Goal: Task Accomplishment & Management: Manage account settings

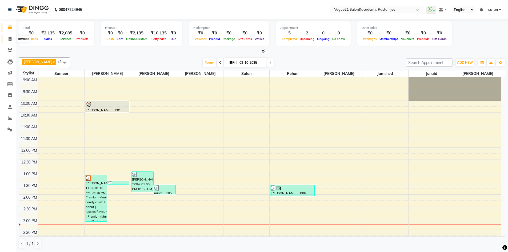
click at [9, 41] on span at bounding box center [9, 39] width 9 height 6
select select "8171"
select select "service"
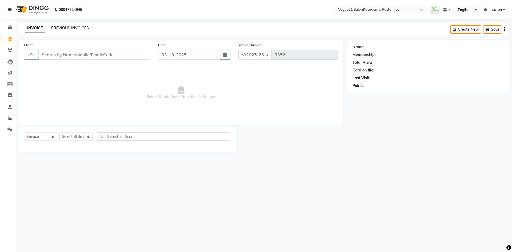
click at [57, 29] on link "PREVIOUS INVOICES" at bounding box center [70, 28] width 38 height 5
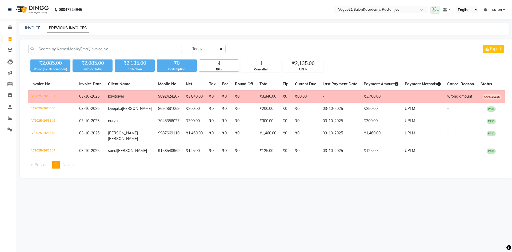
drag, startPoint x: 139, startPoint y: 97, endPoint x: 167, endPoint y: 98, distance: 28.0
click at [167, 98] on tr "V/2025-26/3351 [DATE] [PERSON_NAME] 9892424207 ₹3,840.00 ₹0 ₹0 ₹0 ₹3,840.00 ₹0 …" at bounding box center [266, 96] width 477 height 13
copy tr "9892424207"
click at [12, 27] on span at bounding box center [9, 28] width 9 height 6
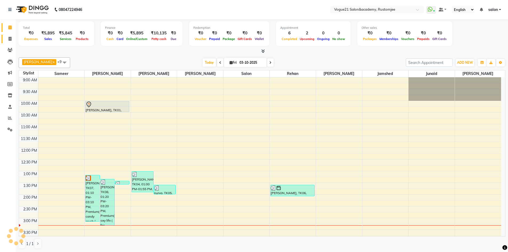
click at [14, 38] on span at bounding box center [9, 39] width 9 height 6
select select "8171"
select select "service"
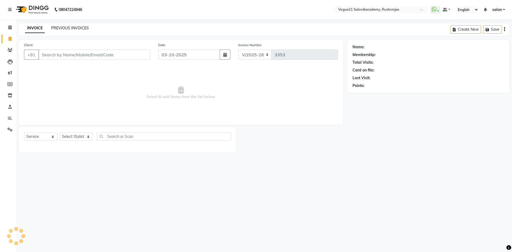
click at [76, 29] on link "PREVIOUS INVOICES" at bounding box center [70, 28] width 38 height 5
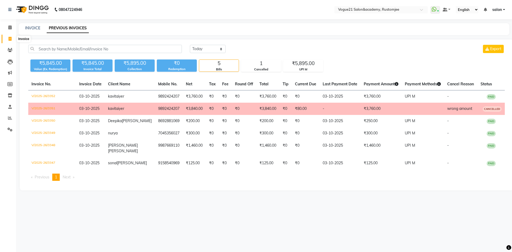
click at [9, 39] on icon at bounding box center [10, 39] width 3 height 4
select select "8171"
select select "service"
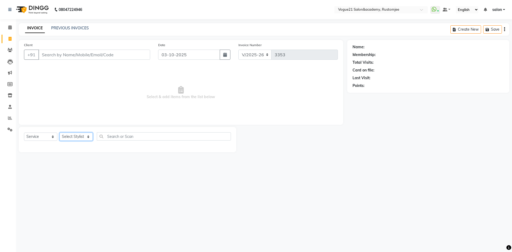
click at [72, 137] on select "Select Stylist aahil Aatish Survase alicia anju soni Jamshed junaid Pooja yadav…" at bounding box center [75, 137] width 33 height 8
select select "76929"
click at [59, 133] on select "Select Stylist aahil Aatish Survase alicia anju soni Jamshed junaid Pooja yadav…" at bounding box center [75, 137] width 33 height 8
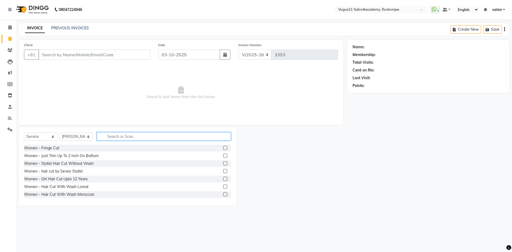
click at [121, 135] on input "text" at bounding box center [164, 136] width 134 height 8
type input "peel"
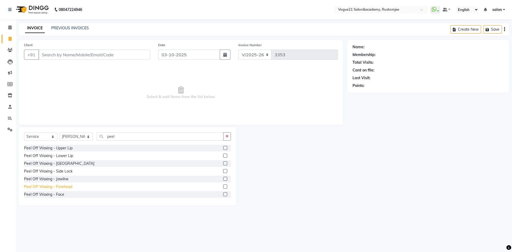
click at [64, 187] on div "Peel Off Waxing - Forehead" at bounding box center [48, 187] width 48 height 6
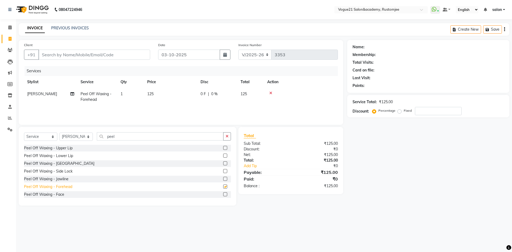
checkbox input "false"
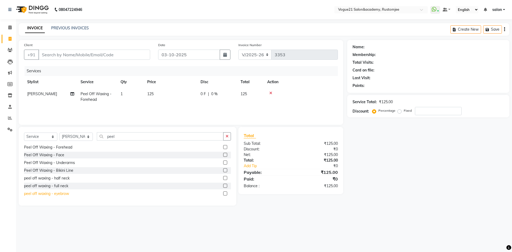
click at [58, 195] on div "peel off waxing - eyebrow" at bounding box center [46, 194] width 45 height 6
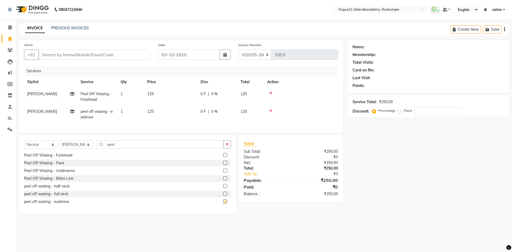
checkbox input "false"
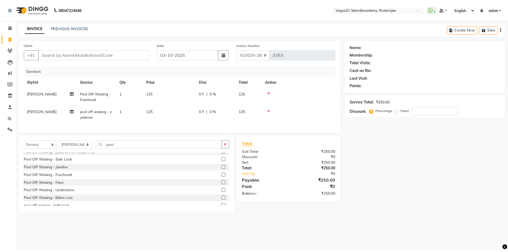
scroll to position [0, 0]
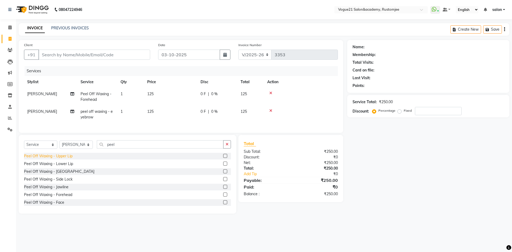
click at [67, 159] on div "Peel Off Waxing - Upper Lip" at bounding box center [48, 156] width 49 height 6
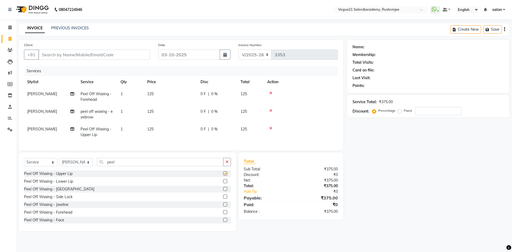
checkbox input "false"
click at [63, 184] on div "Peel Off Waxing - Lower Lip" at bounding box center [48, 182] width 49 height 6
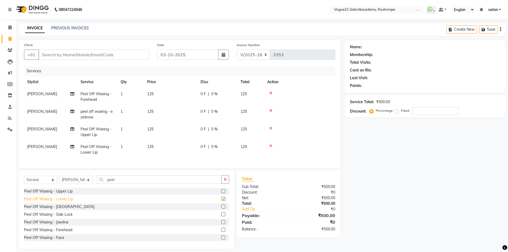
checkbox input "false"
click at [53, 210] on div "Peel Off Waxing - Chin" at bounding box center [59, 207] width 70 height 6
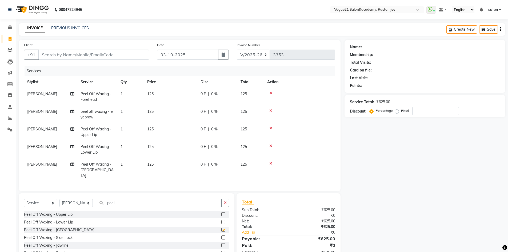
checkbox input "false"
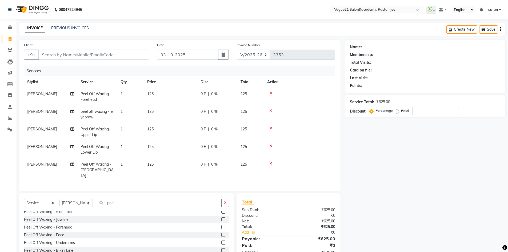
scroll to position [13, 0]
click at [69, 224] on div "Peel Off Waxing - Side Lock" at bounding box center [48, 225] width 49 height 6
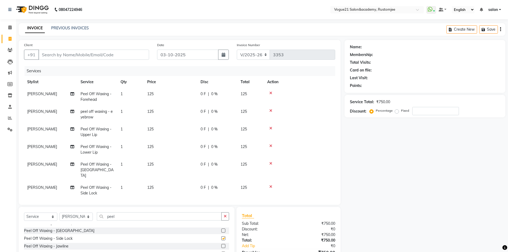
checkbox input "false"
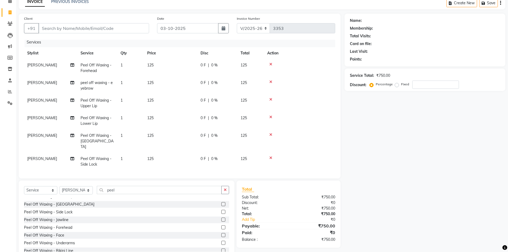
scroll to position [42, 0]
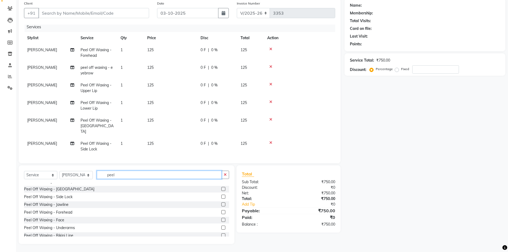
click at [121, 175] on input "peel" at bounding box center [159, 175] width 125 height 8
type input "p"
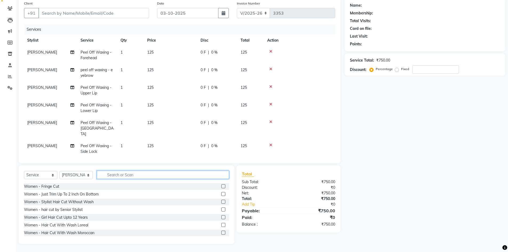
scroll to position [40, 0]
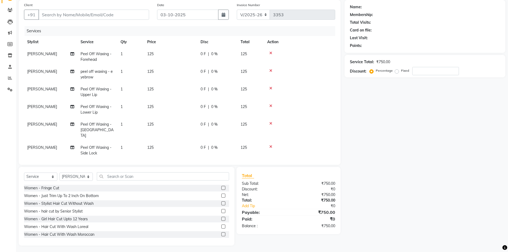
click at [126, 144] on td "1" at bounding box center [130, 151] width 27 height 18
select select "76929"
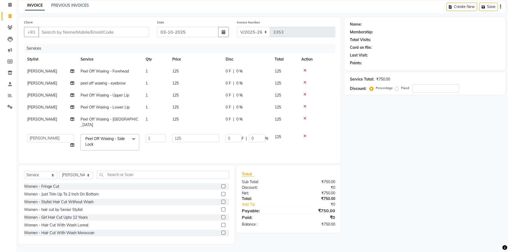
scroll to position [21, 0]
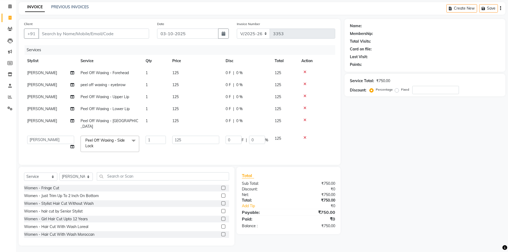
click at [157, 126] on td "1" at bounding box center [155, 124] width 27 height 18
select select "76929"
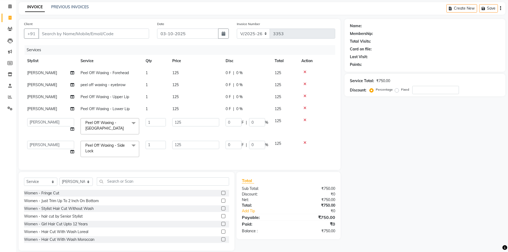
scroll to position [29, 0]
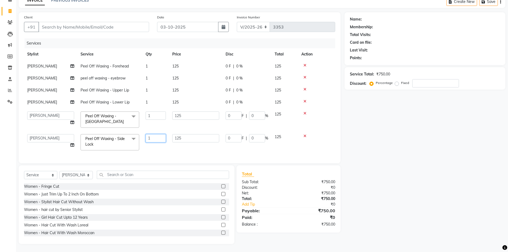
click at [157, 134] on input "1" at bounding box center [156, 138] width 20 height 8
type input "2"
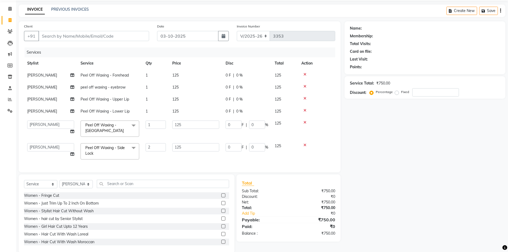
click at [434, 161] on div "Name: Membership: Total Visits: Card on file: Last Visit: Points: Service Total…" at bounding box center [427, 137] width 165 height 232
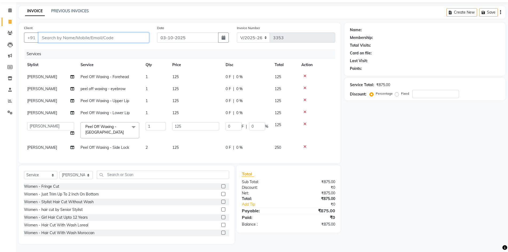
click at [105, 37] on input "Client" at bounding box center [93, 38] width 111 height 10
type input "r"
type input "0"
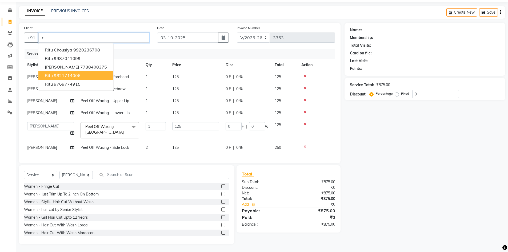
type input "r"
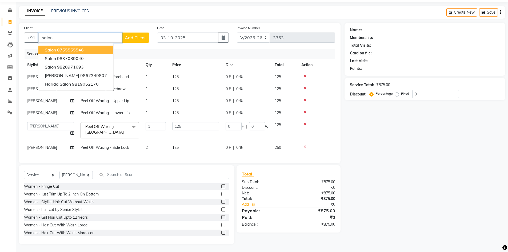
click at [99, 48] on button "Salon 8755555546" at bounding box center [75, 50] width 75 height 9
type input "8755555546"
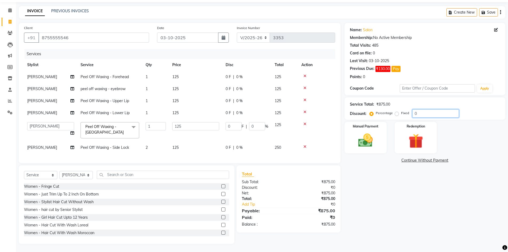
click at [435, 109] on input "0" at bounding box center [435, 113] width 47 height 8
type input "2"
type input "2.5"
type input "2"
type input "20"
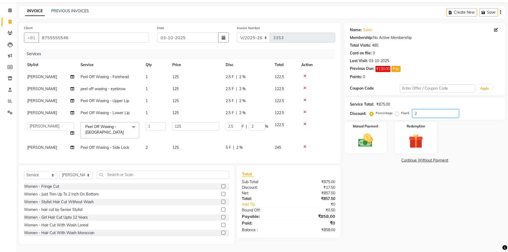
type input "25"
type input "20"
click at [378, 142] on div "Manual Payment" at bounding box center [366, 137] width 44 height 33
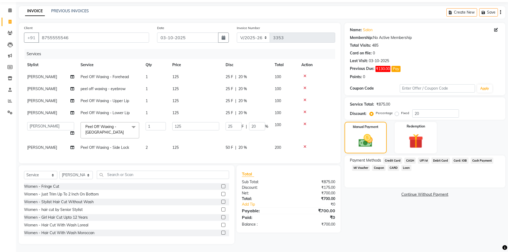
click at [424, 160] on span "UPI M" at bounding box center [423, 161] width 11 height 6
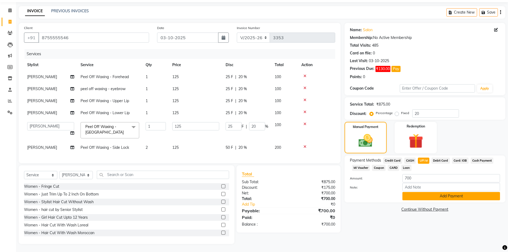
click at [422, 193] on button "Add Payment" at bounding box center [452, 196] width 98 height 8
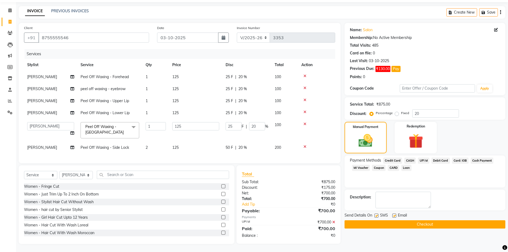
click at [411, 222] on button "Checkout" at bounding box center [425, 224] width 161 height 8
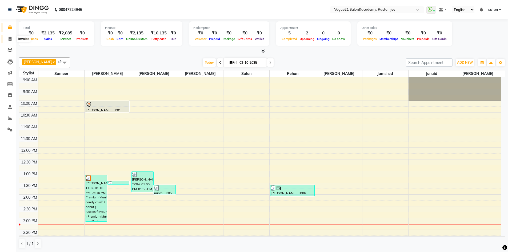
click at [9, 40] on icon at bounding box center [10, 39] width 3 height 4
select select "8171"
select select "service"
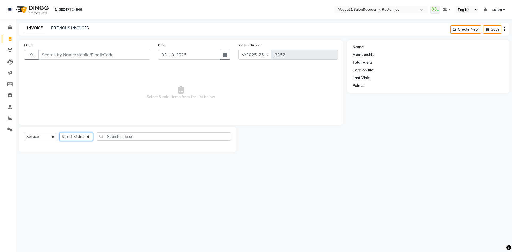
click at [68, 133] on select "Select Stylist [PERSON_NAME] [PERSON_NAME] [PERSON_NAME] [PERSON_NAME] [PERSON_…" at bounding box center [75, 137] width 33 height 8
select select "76929"
click at [59, 133] on select "Select Stylist [PERSON_NAME] [PERSON_NAME] [PERSON_NAME] [PERSON_NAME] [PERSON_…" at bounding box center [75, 137] width 33 height 8
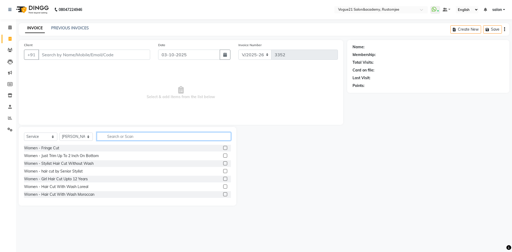
click at [122, 134] on input "text" at bounding box center [164, 136] width 134 height 8
type input "pedi"
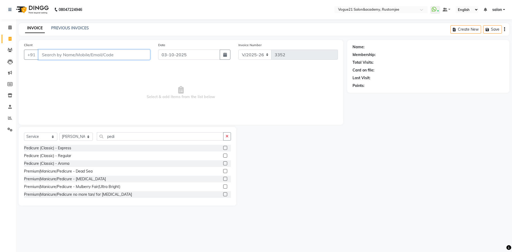
click at [90, 56] on input "Client" at bounding box center [94, 55] width 112 height 10
paste input "9892424207"
click at [80, 69] on ngb-highlight "9892424207" at bounding box center [93, 66] width 27 height 5
type input "9892424207"
select select "1: Object"
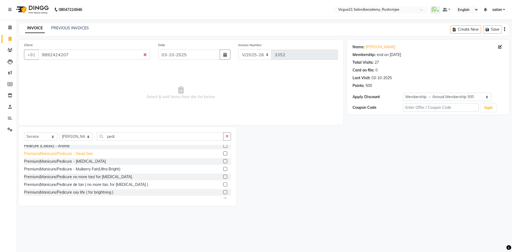
scroll to position [27, 0]
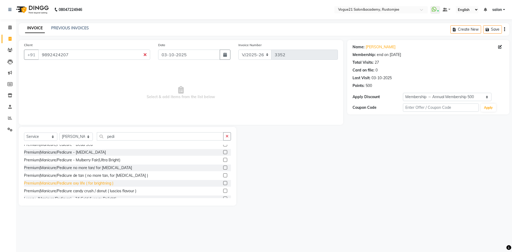
click at [91, 182] on div "Premium(Manicure/Pedicure oxy life ( for brightning )" at bounding box center [68, 184] width 89 height 6
checkbox input "false"
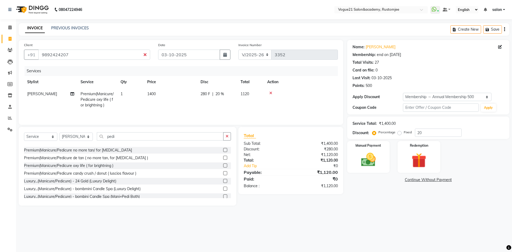
scroll to position [53, 0]
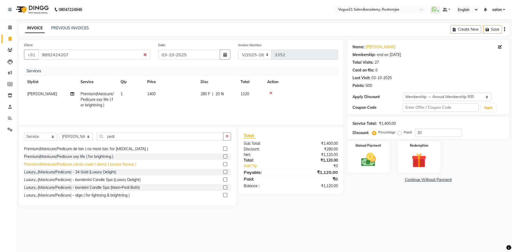
click at [91, 164] on div "Premium(Manicure/Pedicure candy crush / donut ( luscios flavour )" at bounding box center [80, 165] width 112 height 6
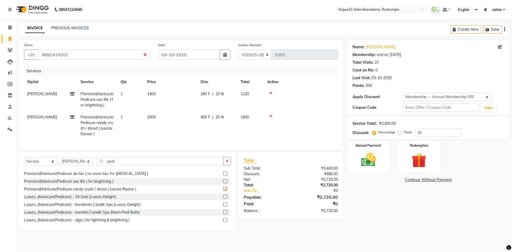
checkbox input "false"
click at [136, 162] on input "pedi" at bounding box center [160, 161] width 127 height 8
type input "p"
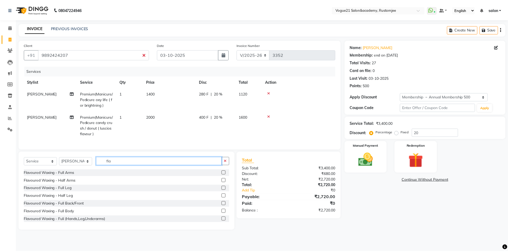
scroll to position [9, 0]
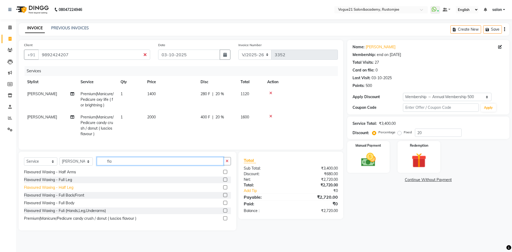
type input "fla"
click at [70, 190] on div "Flavoured Waxing - Half Leg" at bounding box center [48, 188] width 49 height 6
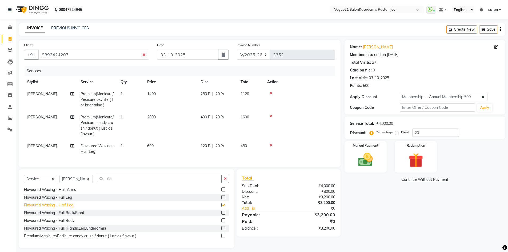
checkbox input "false"
click at [125, 182] on input "fla" at bounding box center [159, 179] width 125 height 8
type input "f"
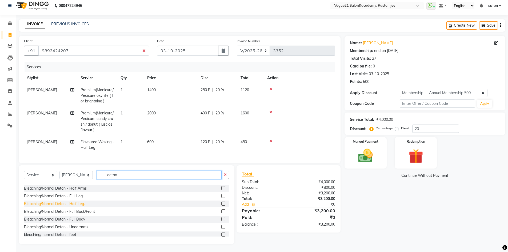
scroll to position [0, 0]
type input "detan"
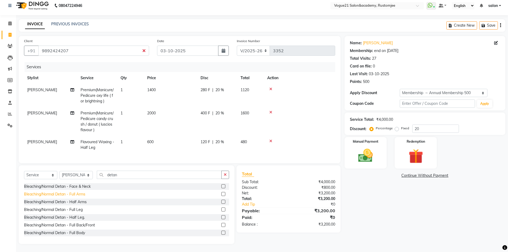
click at [78, 194] on div "Bleaching/Normal Detan - Full Arms" at bounding box center [54, 195] width 61 height 6
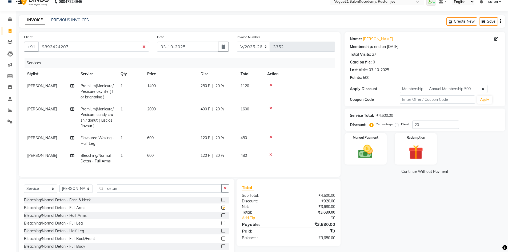
checkbox input "false"
click at [272, 154] on icon at bounding box center [270, 155] width 3 height 4
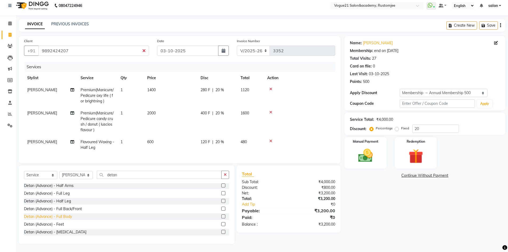
scroll to position [67, 0]
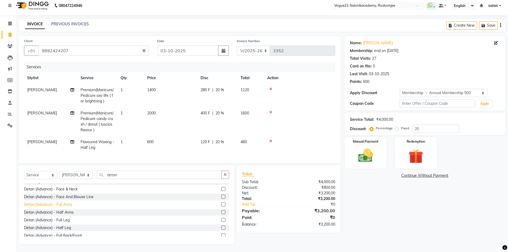
click at [69, 205] on div "Detan (Advance) - Full Arms" at bounding box center [48, 205] width 48 height 6
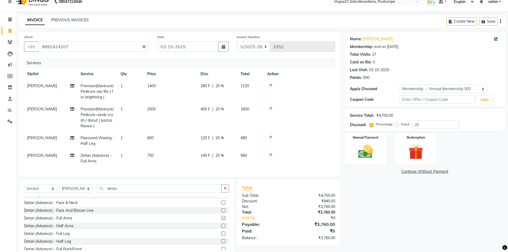
checkbox input "false"
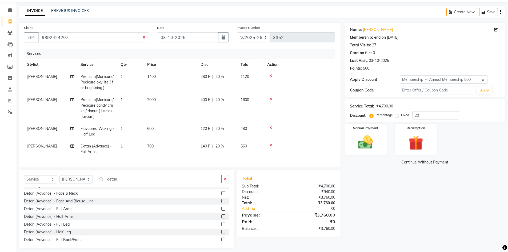
scroll to position [26, 0]
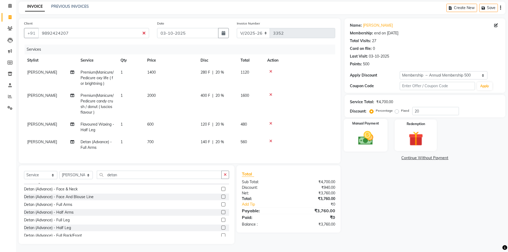
click at [365, 138] on img at bounding box center [365, 137] width 25 height 17
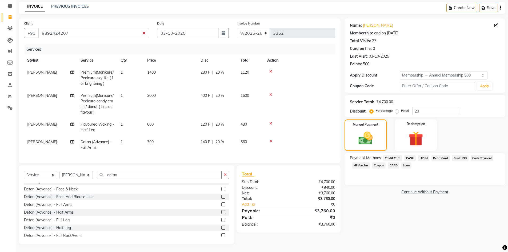
click at [424, 155] on span "UPI M" at bounding box center [423, 158] width 11 height 6
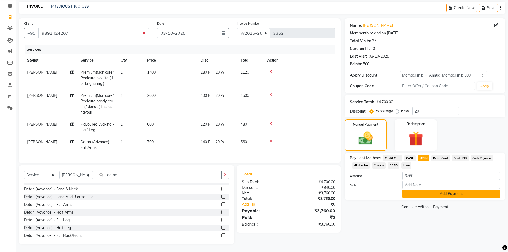
click at [411, 190] on button "Add Payment" at bounding box center [452, 194] width 98 height 8
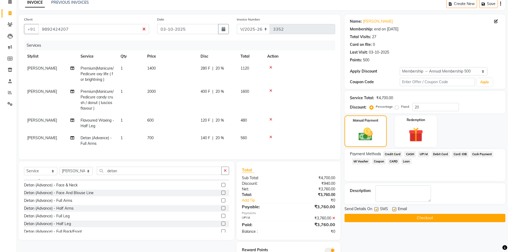
click at [384, 216] on button "Checkout" at bounding box center [425, 218] width 161 height 8
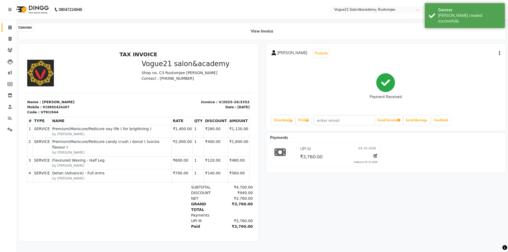
click at [10, 25] on span at bounding box center [9, 28] width 9 height 6
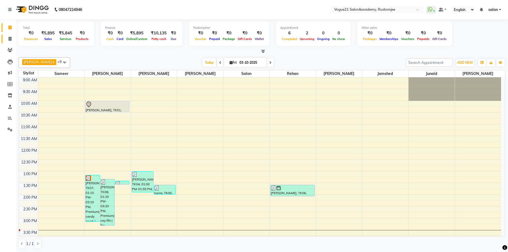
click at [11, 41] on span at bounding box center [9, 39] width 9 height 6
select select "service"
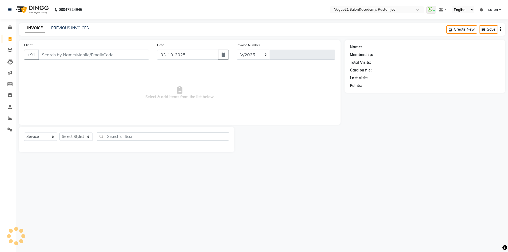
select select "8171"
type input "3356"
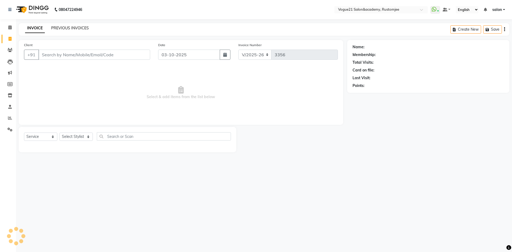
click at [81, 27] on link "PREVIOUS INVOICES" at bounding box center [70, 28] width 38 height 5
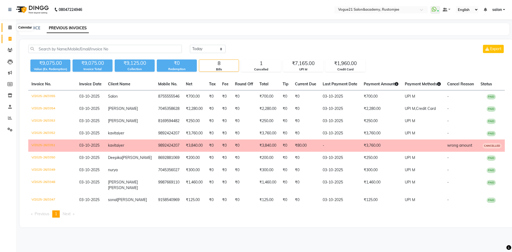
click at [8, 27] on icon at bounding box center [9, 27] width 3 height 4
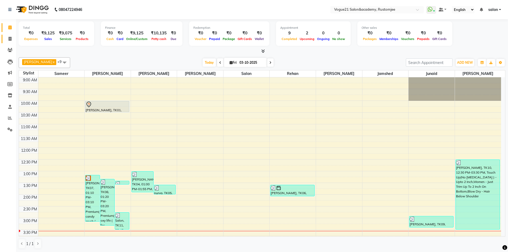
click at [10, 39] on icon at bounding box center [10, 39] width 3 height 4
select select "8171"
select select "service"
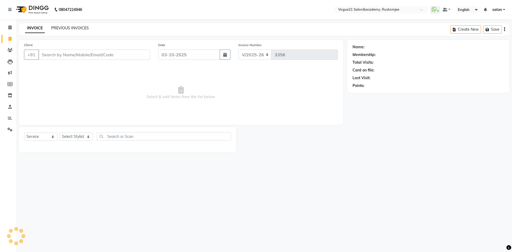
click at [76, 28] on link "PREVIOUS INVOICES" at bounding box center [70, 28] width 38 height 5
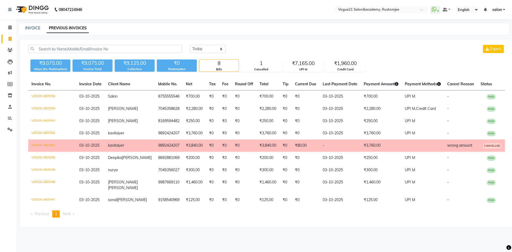
click at [10, 42] on link "Invoice" at bounding box center [8, 39] width 13 height 9
select select "8171"
select select "service"
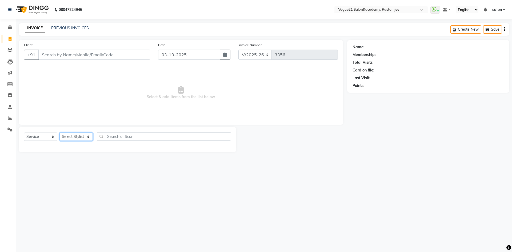
click at [70, 137] on select "Select Stylist [PERSON_NAME] [PERSON_NAME] [PERSON_NAME] [PERSON_NAME] [PERSON_…" at bounding box center [75, 137] width 33 height 8
click at [59, 133] on select "Select Stylist [PERSON_NAME] [PERSON_NAME] [PERSON_NAME] [PERSON_NAME] [PERSON_…" at bounding box center [75, 137] width 33 height 8
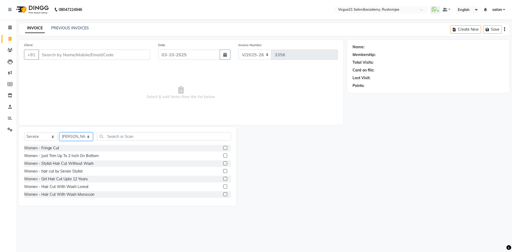
click at [73, 138] on select "Select Stylist [PERSON_NAME] [PERSON_NAME] [PERSON_NAME] [PERSON_NAME] [PERSON_…" at bounding box center [75, 137] width 33 height 8
select select "93541"
click at [59, 133] on select "Select Stylist [PERSON_NAME] [PERSON_NAME] [PERSON_NAME] [PERSON_NAME] [PERSON_…" at bounding box center [75, 137] width 33 height 8
click at [120, 139] on input "text" at bounding box center [164, 136] width 134 height 8
drag, startPoint x: 101, startPoint y: 58, endPoint x: 99, endPoint y: 55, distance: 3.0
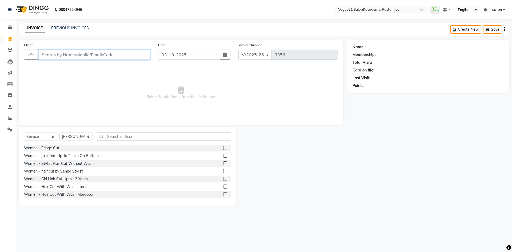
click at [99, 55] on input "Client" at bounding box center [94, 55] width 112 height 10
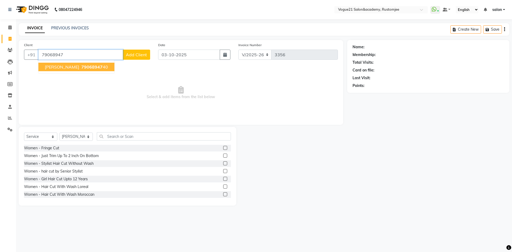
click at [96, 69] on span "79068947" at bounding box center [91, 66] width 21 height 5
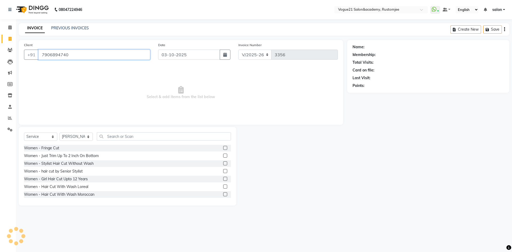
type input "7906894740"
select select "1: Object"
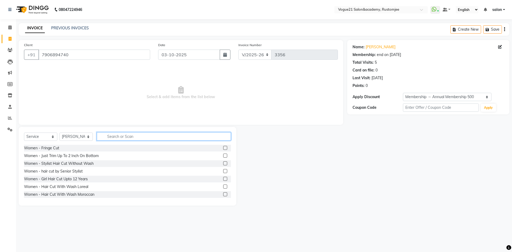
click at [124, 133] on input "text" at bounding box center [164, 136] width 134 height 8
type input "spa"
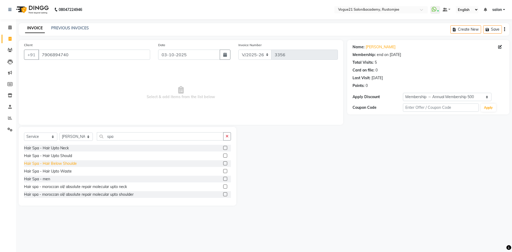
click at [66, 165] on div "Hair Spa - Hair Below Shoulde" at bounding box center [50, 164] width 53 height 6
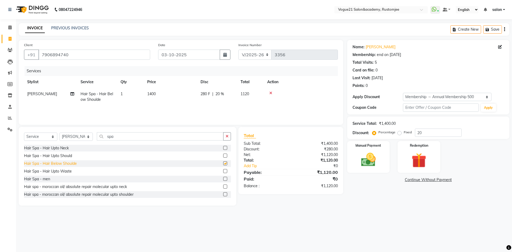
checkbox input "false"
click at [371, 168] on img at bounding box center [368, 160] width 25 height 18
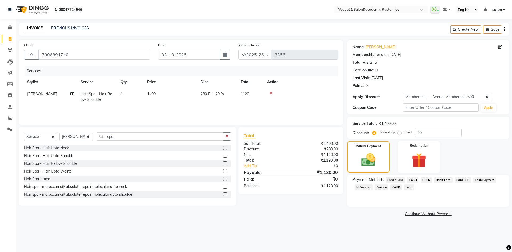
click at [427, 180] on span "UPI M" at bounding box center [426, 180] width 11 height 6
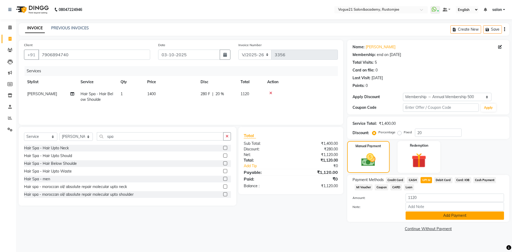
click at [427, 215] on button "Add Payment" at bounding box center [455, 216] width 98 height 8
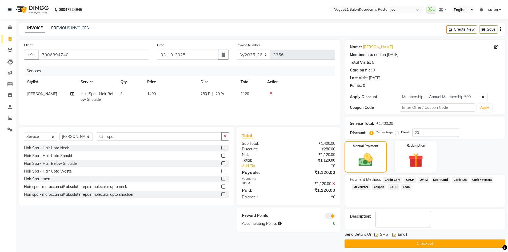
click at [404, 244] on button "Checkout" at bounding box center [425, 244] width 161 height 8
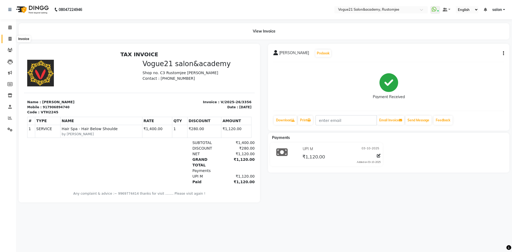
click at [9, 41] on span at bounding box center [9, 39] width 9 height 6
select select "8171"
select select "service"
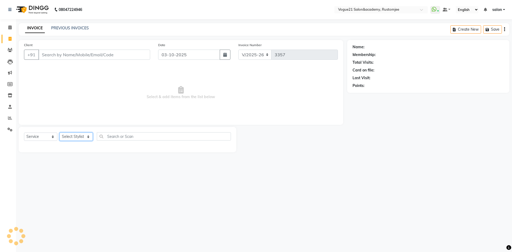
click at [70, 137] on select "Select Stylist" at bounding box center [75, 137] width 33 height 8
select select "77867"
click at [59, 133] on select "Select Stylist aahil Aatish Survase alicia anju soni Jamshed junaid Pooja yadav…" at bounding box center [75, 137] width 33 height 8
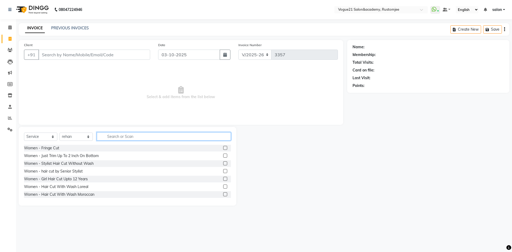
click at [125, 138] on input "text" at bounding box center [164, 136] width 134 height 8
type input "hair wash"
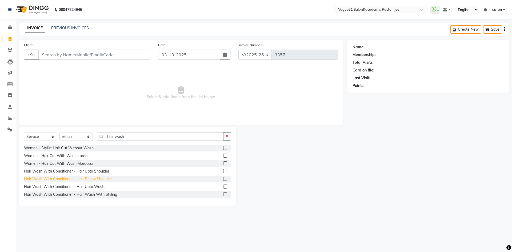
click at [93, 181] on div "Hair Wash With Conditioner - Hair Below Shoulder" at bounding box center [68, 179] width 88 height 6
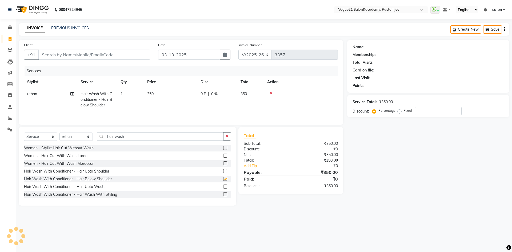
checkbox input "false"
click at [113, 53] on input "Client" at bounding box center [94, 55] width 112 height 10
type input "k"
type input "0"
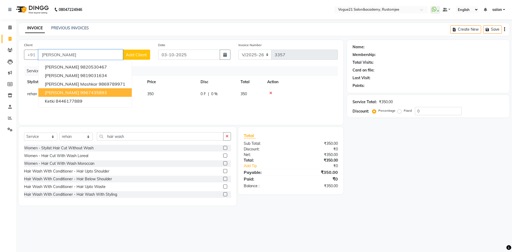
click at [82, 95] on ngb-highlight "9967435893" at bounding box center [93, 92] width 27 height 5
type input "9967435893"
select select "1: Object"
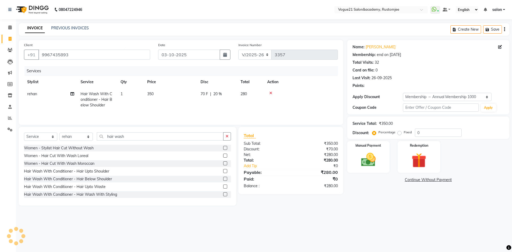
type input "20"
click at [76, 188] on div "Hair Wash With Conditioner - Hair Upto Waste" at bounding box center [65, 187] width 82 height 6
checkbox input "false"
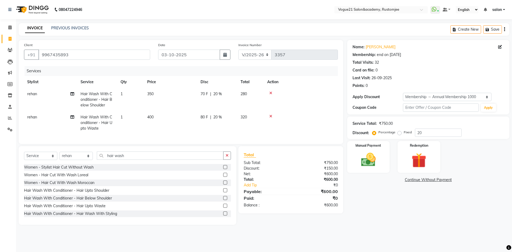
click at [271, 93] on icon at bounding box center [270, 93] width 3 height 4
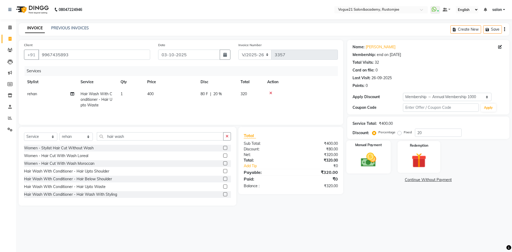
click at [363, 164] on img at bounding box center [368, 160] width 25 height 18
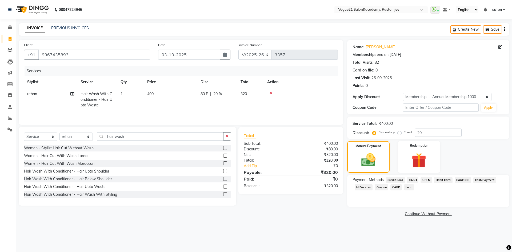
click at [426, 176] on div "Payment Methods Credit Card CASH UPI M Debit Card Card: IOB Cash Payment MI Vou…" at bounding box center [428, 191] width 162 height 32
click at [427, 183] on span "UPI M" at bounding box center [426, 180] width 11 height 6
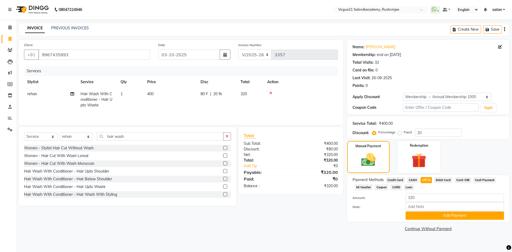
click at [426, 181] on span "UPI M" at bounding box center [426, 180] width 11 height 6
click at [420, 215] on button "Add Payment" at bounding box center [455, 216] width 98 height 8
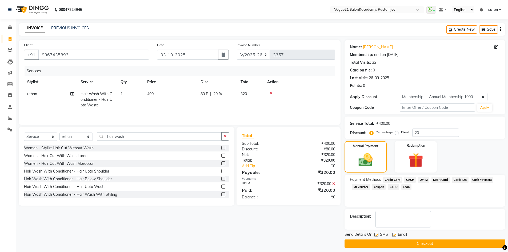
click at [365, 244] on button "Checkout" at bounding box center [425, 244] width 161 height 8
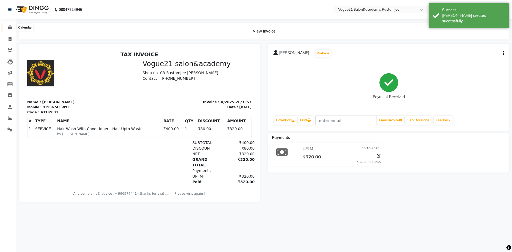
click at [8, 28] on icon at bounding box center [9, 27] width 3 height 4
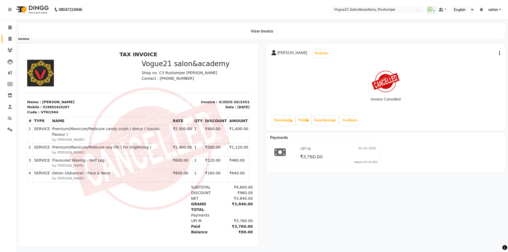
click at [7, 37] on span at bounding box center [9, 39] width 9 height 6
select select "service"
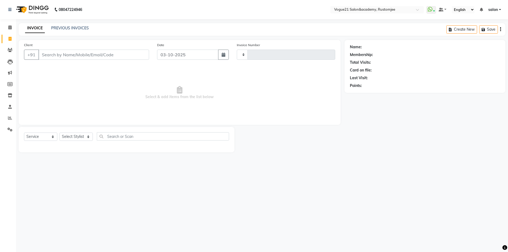
type input "3353"
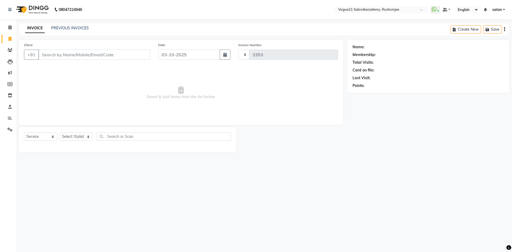
select select "8171"
click at [81, 137] on select "Select Stylist [PERSON_NAME] [PERSON_NAME] [PERSON_NAME] [PERSON_NAME] [PERSON_…" at bounding box center [75, 137] width 33 height 8
select select "93541"
click at [59, 133] on select "Select Stylist [PERSON_NAME] [PERSON_NAME] [PERSON_NAME] [PERSON_NAME] [PERSON_…" at bounding box center [75, 137] width 33 height 8
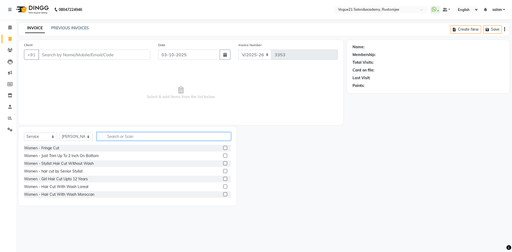
click at [122, 134] on input "text" at bounding box center [164, 136] width 134 height 8
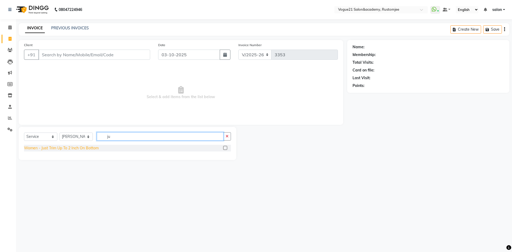
type input "ju"
click at [88, 149] on div "Women - Just Trim Up To 2 Inch On Bottom" at bounding box center [61, 148] width 75 height 6
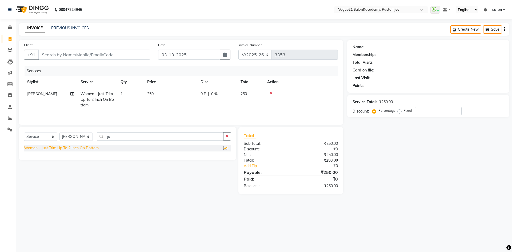
checkbox input "false"
click at [85, 53] on input "Client" at bounding box center [94, 55] width 112 height 10
type input "8"
type input "0"
click at [48, 56] on input "816594482" at bounding box center [80, 55] width 85 height 10
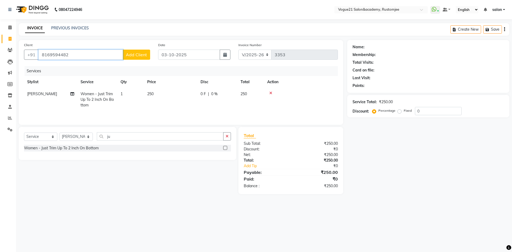
click at [67, 56] on input "8169594482" at bounding box center [80, 55] width 85 height 10
type input "8169594482"
click at [146, 55] on span "Add Client" at bounding box center [136, 54] width 21 height 5
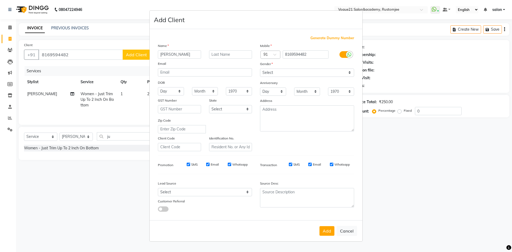
type input "Aditiy"
click at [273, 72] on select "Select Male Female Other Prefer Not To Say" at bounding box center [307, 73] width 94 height 8
select select "female"
click at [260, 69] on select "Select Male Female Other Prefer Not To Say" at bounding box center [307, 73] width 94 height 8
click at [329, 229] on button "Add" at bounding box center [327, 231] width 15 height 10
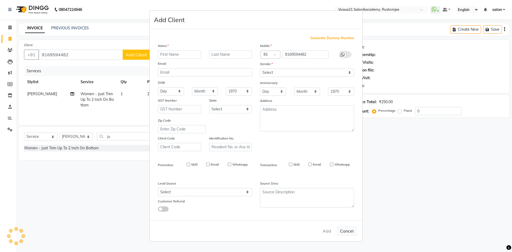
select select
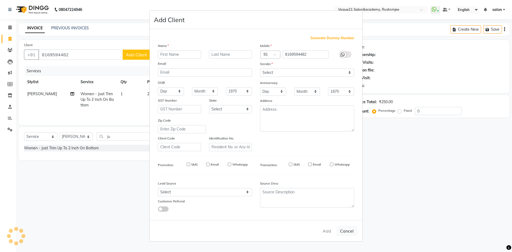
select select
checkbox input "false"
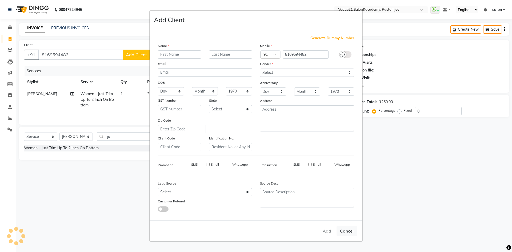
checkbox input "false"
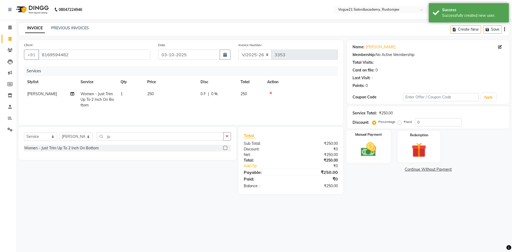
click at [369, 154] on img at bounding box center [368, 150] width 25 height 18
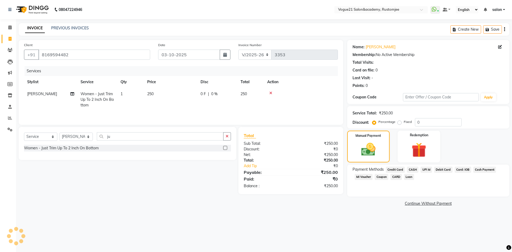
click at [426, 170] on span "UPI M" at bounding box center [426, 170] width 11 height 6
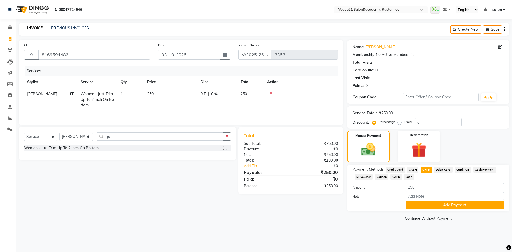
click at [46, 95] on span "[PERSON_NAME]" at bounding box center [42, 93] width 30 height 5
select select "93541"
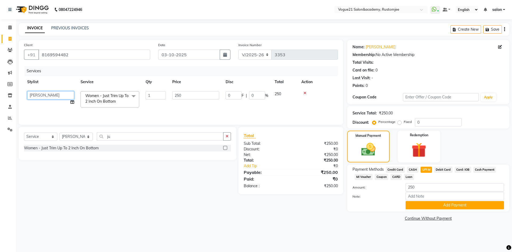
click at [46, 95] on select "aahil Aatish Survase alicia anju soni Jamshed junaid Pooja yadav priya jadhav r…" at bounding box center [50, 95] width 47 height 8
select select "88708"
click at [423, 207] on button "Add Payment" at bounding box center [455, 205] width 98 height 8
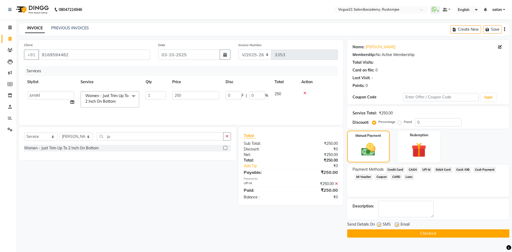
click at [394, 234] on button "Checkout" at bounding box center [428, 233] width 162 height 8
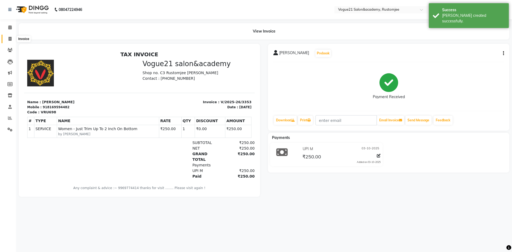
click at [9, 38] on icon at bounding box center [10, 39] width 3 height 4
select select "8171"
select select "service"
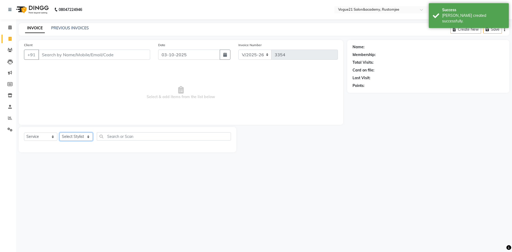
click at [80, 137] on select "Select Stylist [PERSON_NAME] [PERSON_NAME] [PERSON_NAME] [PERSON_NAME] [PERSON_…" at bounding box center [75, 137] width 33 height 8
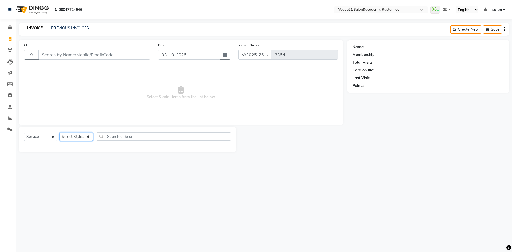
select select "93541"
click at [59, 133] on select "Select Stylist [PERSON_NAME] [PERSON_NAME] [PERSON_NAME] [PERSON_NAME] [PERSON_…" at bounding box center [75, 137] width 33 height 8
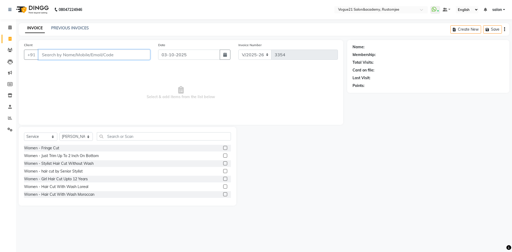
click at [81, 54] on input "Client" at bounding box center [94, 55] width 112 height 10
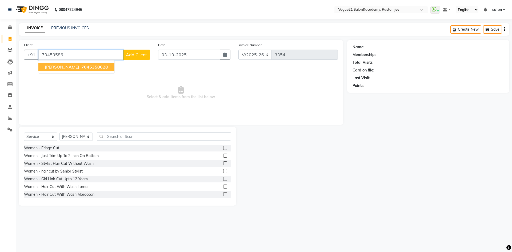
click at [85, 67] on span "70453586" at bounding box center [91, 66] width 21 height 5
type input "7045358628"
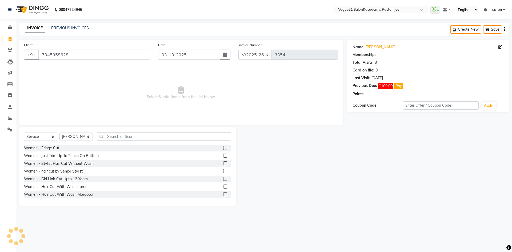
select select "1: Object"
click at [376, 49] on link "Raveena" at bounding box center [381, 47] width 30 height 6
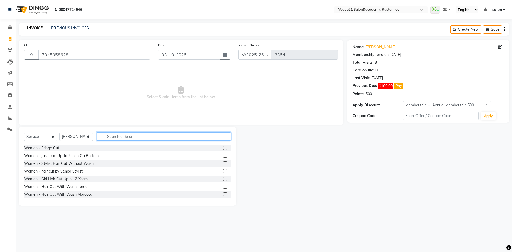
click at [138, 136] on input "text" at bounding box center [164, 136] width 134 height 8
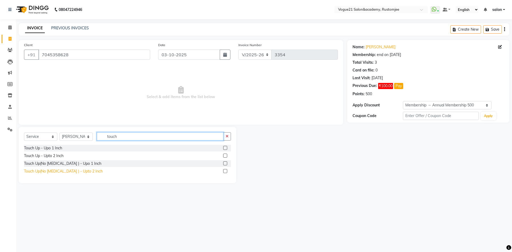
type input "touch"
click at [84, 171] on div "Touch Up(No [MEDICAL_DATA] ) - Upto 2 Inch" at bounding box center [63, 172] width 79 height 6
checkbox input "false"
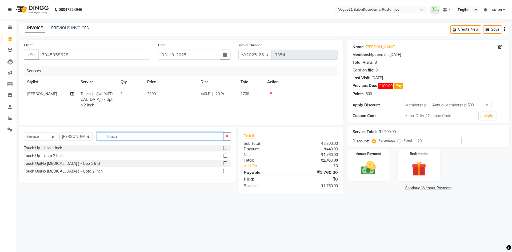
click at [124, 138] on input "touch" at bounding box center [160, 136] width 127 height 8
type input "t"
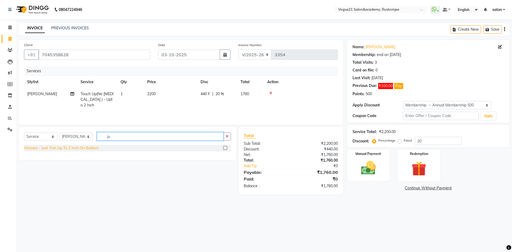
type input "ju"
click at [82, 151] on div "Women - Just Trim Up To 2 Inch On Bottom" at bounding box center [61, 148] width 75 height 6
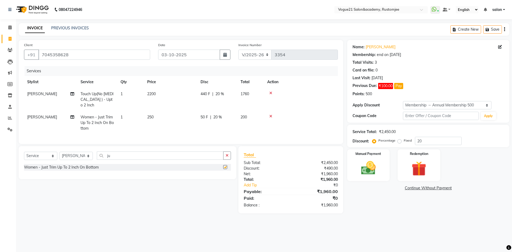
checkbox input "false"
click at [117, 155] on input "ju" at bounding box center [160, 156] width 127 height 8
type input "j"
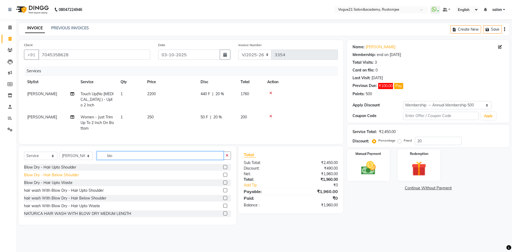
type input "blo"
click at [68, 173] on div "Blow Dry - Hair Below Shoulder" at bounding box center [51, 175] width 55 height 6
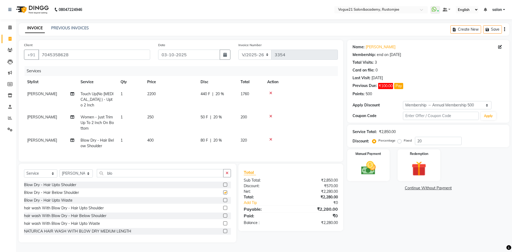
checkbox input "false"
click at [373, 169] on img at bounding box center [368, 168] width 25 height 18
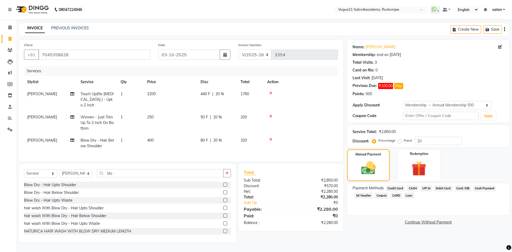
click at [400, 188] on span "Credit Card" at bounding box center [395, 188] width 19 height 6
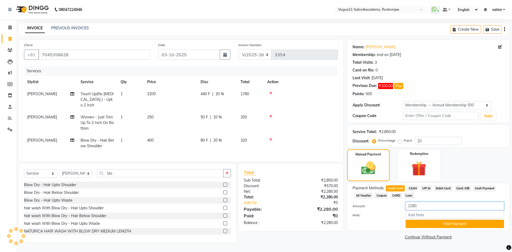
click at [420, 206] on input "2280" at bounding box center [455, 206] width 98 height 8
type input "2"
type input "1960"
click at [428, 224] on button "Add Payment" at bounding box center [455, 224] width 98 height 8
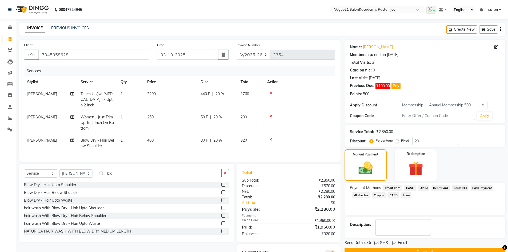
click at [425, 187] on span "UPI M" at bounding box center [423, 188] width 11 height 6
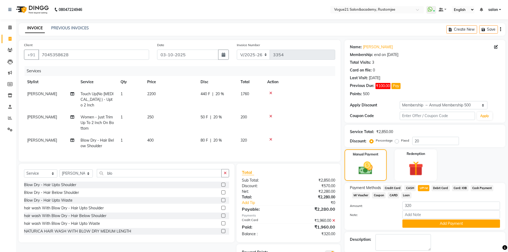
scroll to position [27, 0]
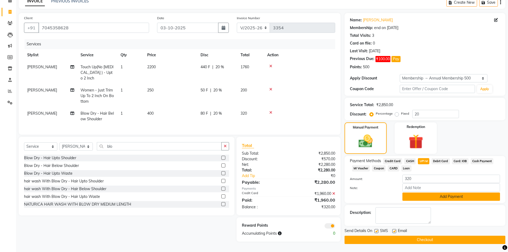
click at [426, 198] on button "Add Payment" at bounding box center [452, 197] width 98 height 8
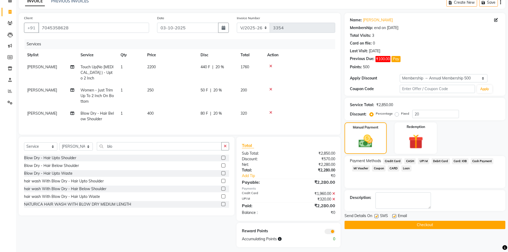
click at [413, 228] on button "Checkout" at bounding box center [425, 225] width 161 height 8
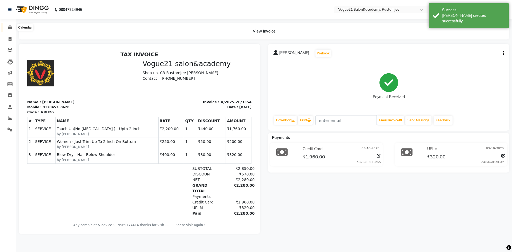
click at [9, 27] on icon at bounding box center [9, 27] width 3 height 4
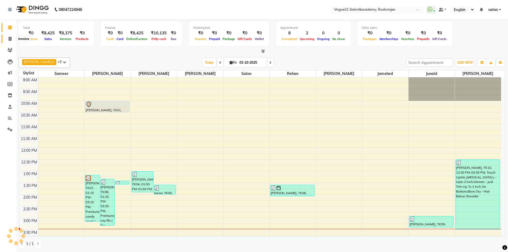
drag, startPoint x: 11, startPoint y: 39, endPoint x: 15, endPoint y: 43, distance: 5.1
click at [11, 39] on icon at bounding box center [10, 39] width 3 height 4
select select "8171"
select select "service"
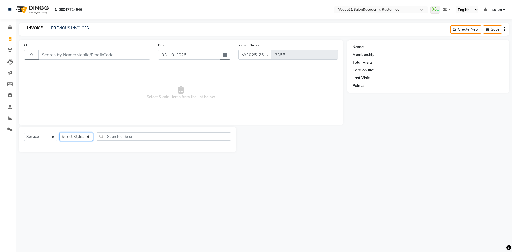
click at [72, 139] on select "Select Stylist aahil Aatish Survase alicia anju soni Jamshed junaid Pooja yadav…" at bounding box center [75, 137] width 33 height 8
select select "93541"
click at [59, 133] on select "Select Stylist aahil Aatish Survase alicia anju soni Jamshed junaid Pooja yadav…" at bounding box center [75, 137] width 33 height 8
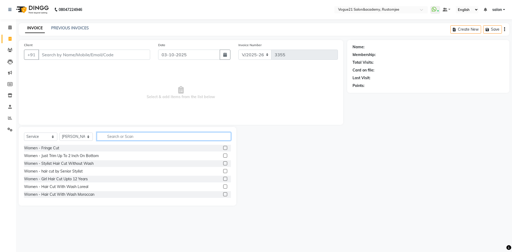
click at [111, 135] on input "text" at bounding box center [164, 136] width 134 height 8
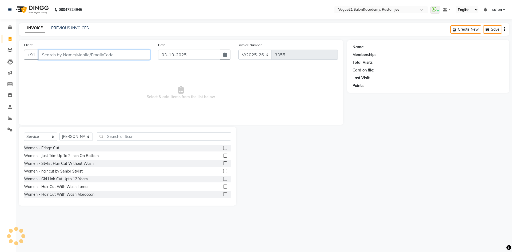
click at [70, 57] on input "Client" at bounding box center [94, 55] width 112 height 10
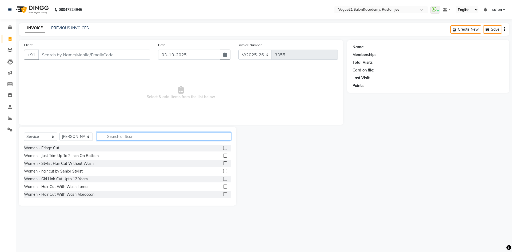
click at [122, 139] on input "text" at bounding box center [164, 136] width 134 height 8
click at [9, 29] on icon at bounding box center [9, 27] width 3 height 4
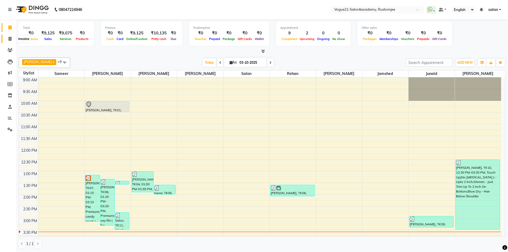
click at [8, 41] on span at bounding box center [9, 39] width 9 height 6
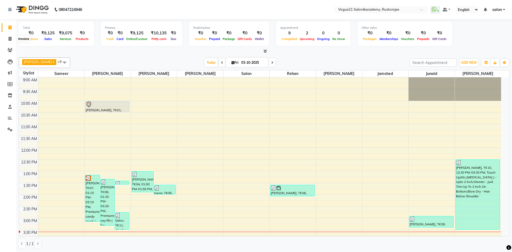
select select "8171"
select select "service"
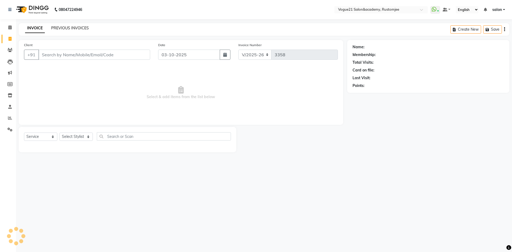
click at [64, 27] on link "PREVIOUS INVOICES" at bounding box center [70, 28] width 38 height 5
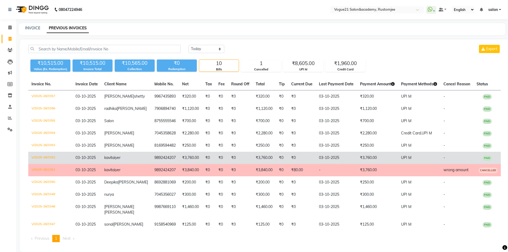
scroll to position [18, 0]
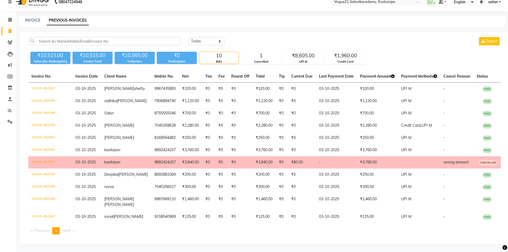
click at [488, 160] on span "CANCELLED" at bounding box center [488, 162] width 19 height 5
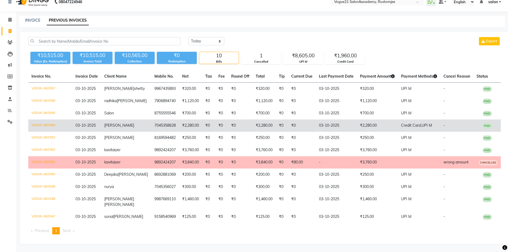
click at [335, 124] on td "03-10-2025" at bounding box center [336, 126] width 41 height 12
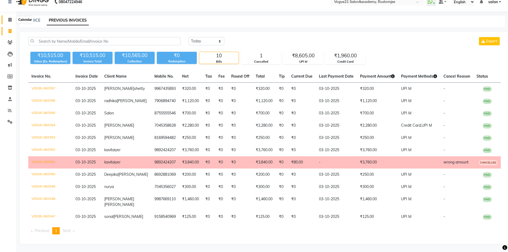
click at [8, 18] on icon at bounding box center [9, 20] width 3 height 4
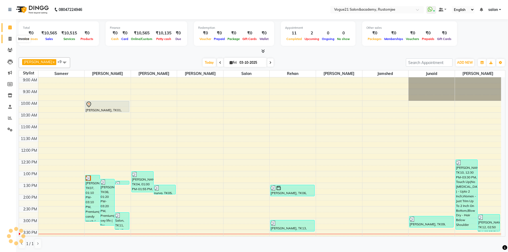
click at [12, 39] on span at bounding box center [9, 39] width 9 height 6
select select "8171"
select select "service"
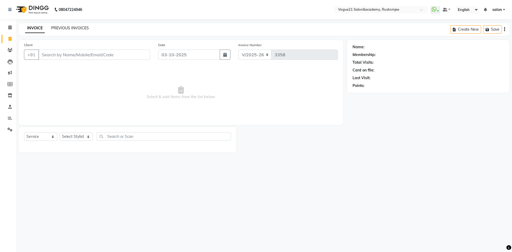
click at [67, 27] on link "PREVIOUS INVOICES" at bounding box center [70, 28] width 38 height 5
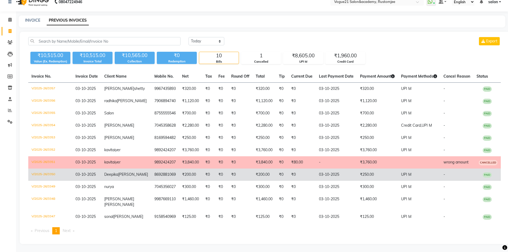
scroll to position [18, 0]
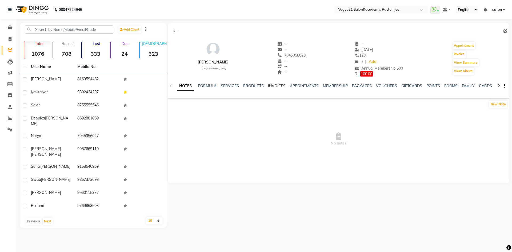
drag, startPoint x: 269, startPoint y: 82, endPoint x: 272, endPoint y: 87, distance: 5.6
click at [270, 83] on div "NOTES FORMULA SERVICES PRODUCTS INVOICES APPOINTMENTS MEMBERSHIP PACKAGES VOUCH…" at bounding box center [339, 86] width 342 height 18
click at [272, 87] on link "INVOICES" at bounding box center [277, 85] width 18 height 5
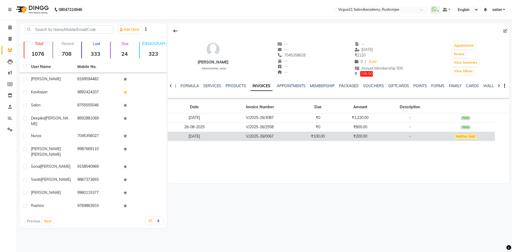
click at [383, 136] on td "₹200.00" at bounding box center [360, 136] width 46 height 9
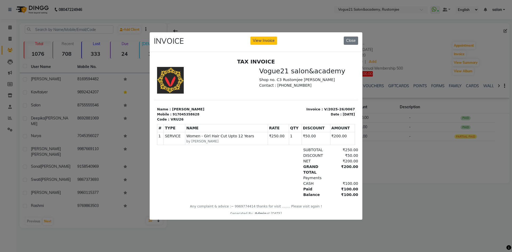
click at [405, 160] on ngb-modal-window "INVOICE View Invoice Close" at bounding box center [256, 126] width 512 height 252
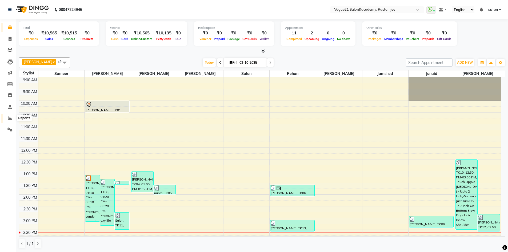
click at [7, 117] on span at bounding box center [9, 118] width 9 height 6
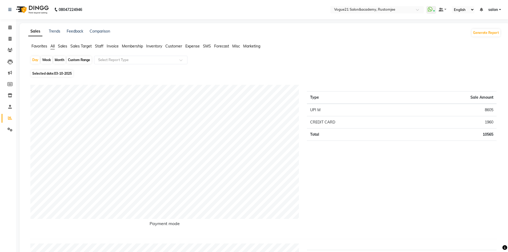
click at [499, 10] on link "salon" at bounding box center [494, 10] width 13 height 6
click at [488, 39] on link "Sign out" at bounding box center [473, 37] width 49 height 8
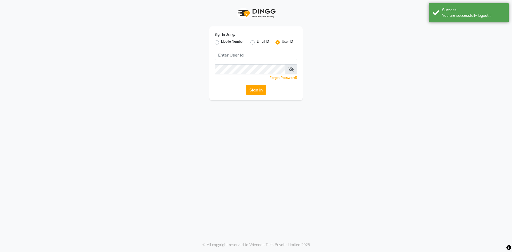
click at [216, 45] on div "Mobile Number" at bounding box center [229, 42] width 29 height 6
click at [264, 53] on input "Username" at bounding box center [256, 55] width 83 height 10
type input "vogue21"
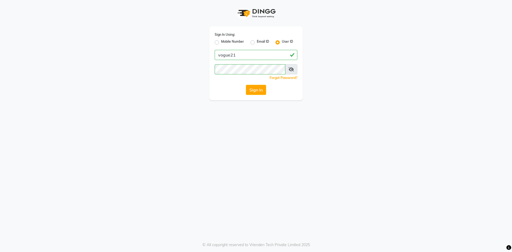
click at [294, 70] on span at bounding box center [291, 69] width 12 height 10
click at [293, 69] on icon at bounding box center [291, 69] width 5 height 4
click at [257, 92] on button "Sign In" at bounding box center [256, 90] width 20 height 10
